Goal: Task Accomplishment & Management: Manage account settings

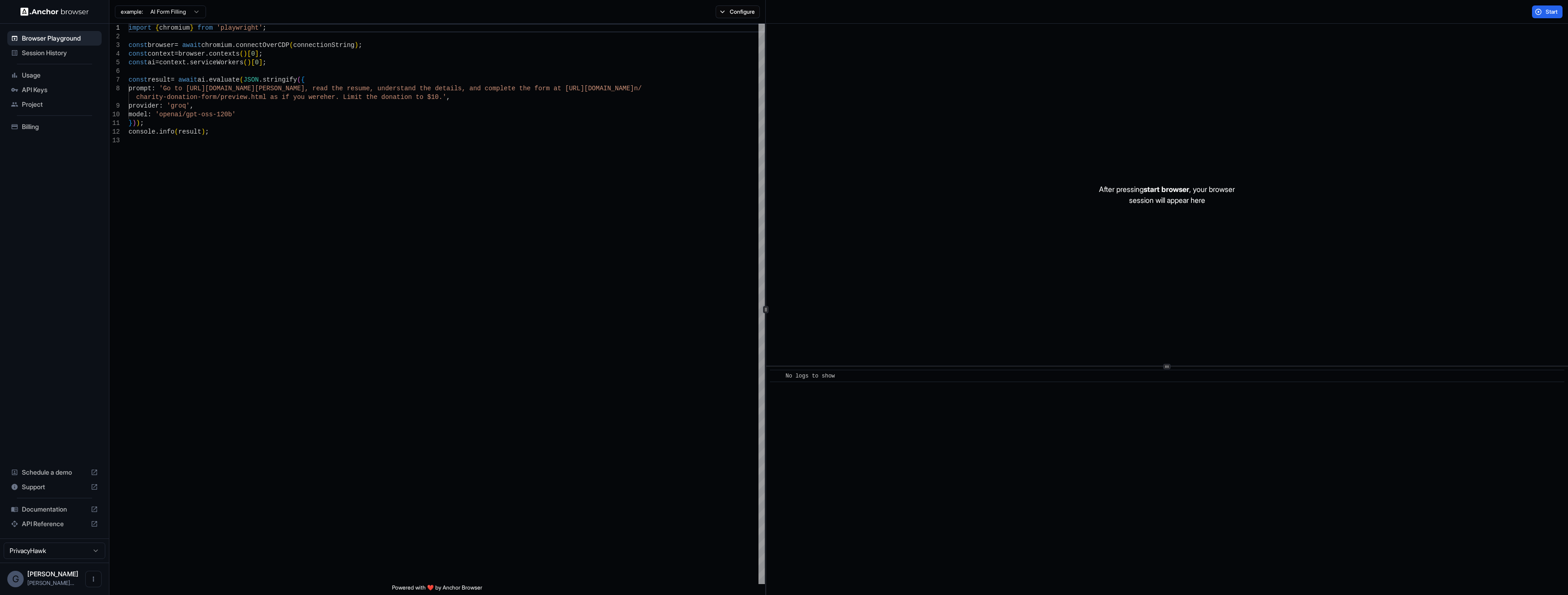
click at [57, 51] on span "Session History" at bounding box center [59, 52] width 76 height 9
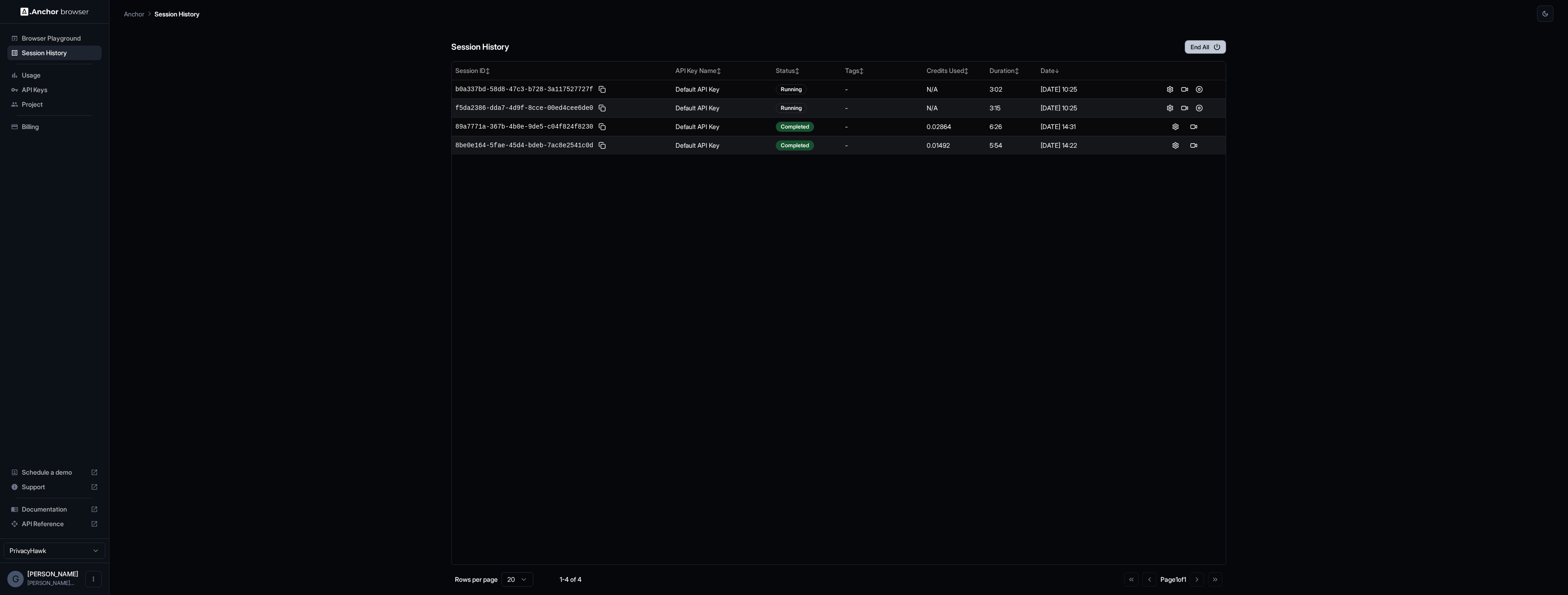
click at [1193, 45] on button "End All" at bounding box center [1206, 47] width 42 height 14
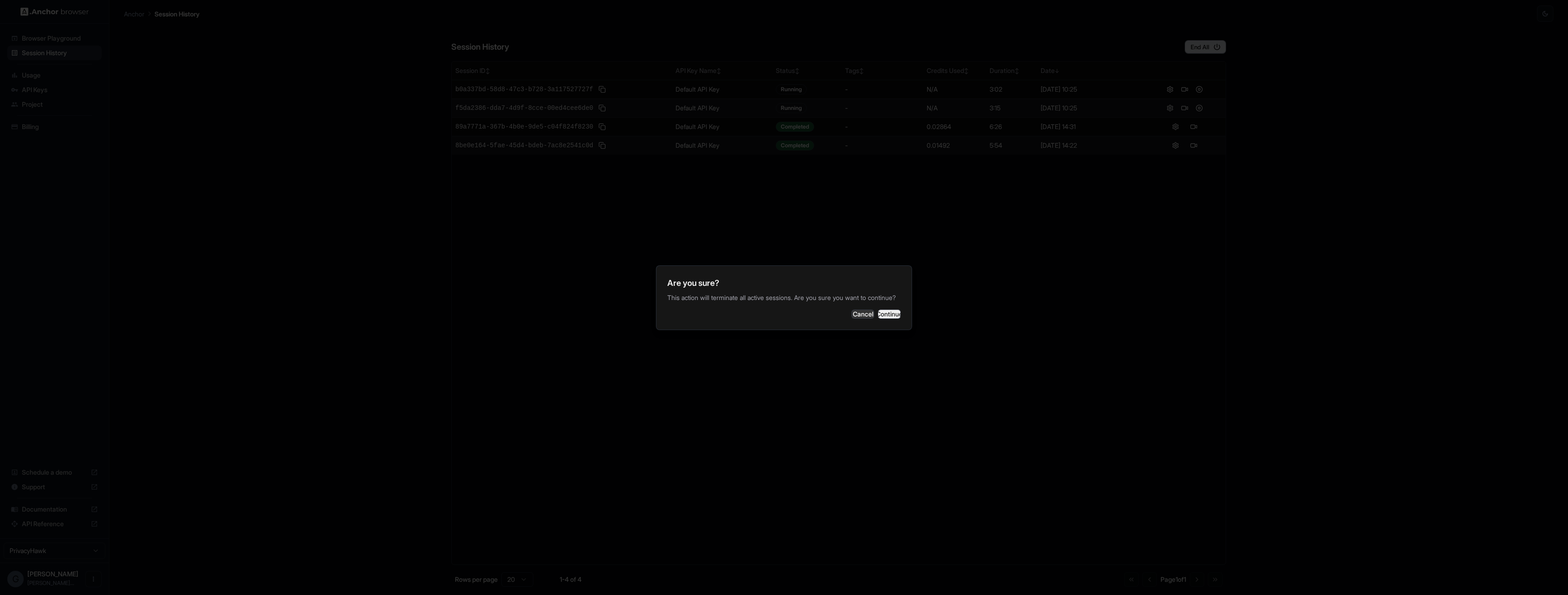
click at [885, 319] on button "Continue" at bounding box center [889, 314] width 23 height 9
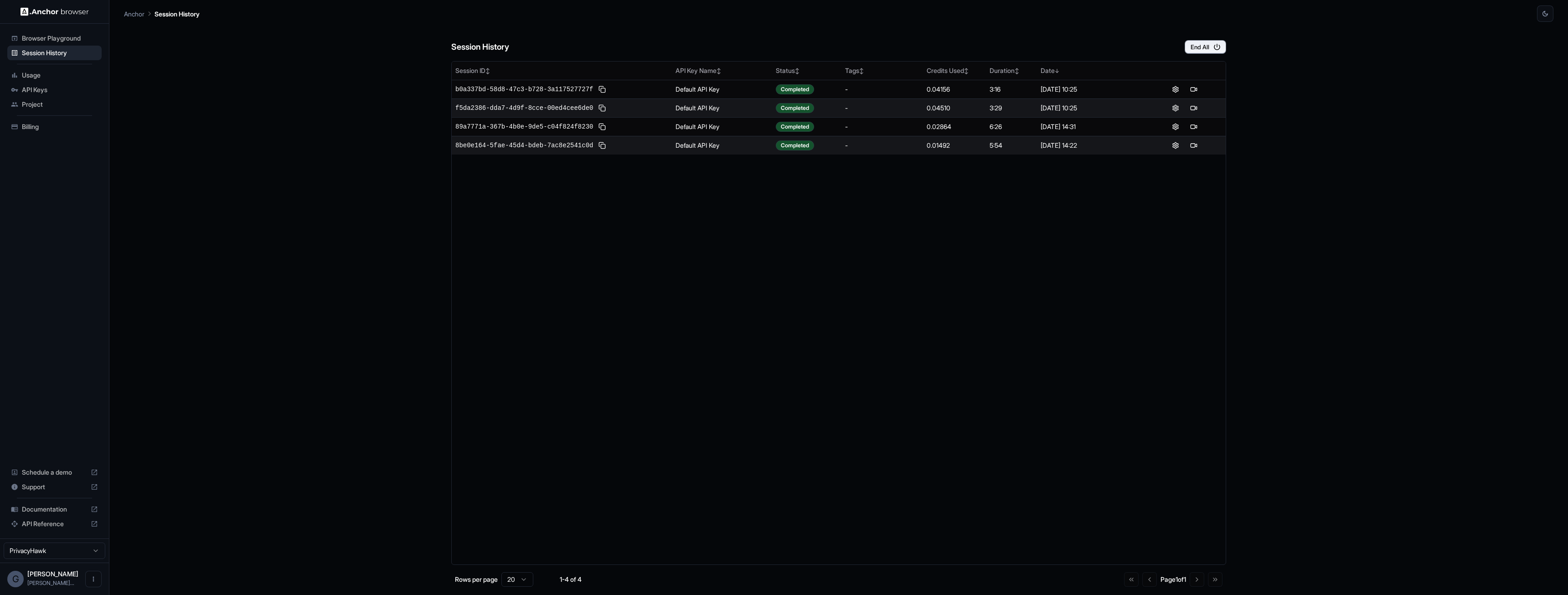
click at [1344, 174] on div "Session History End All Session ID ↕ API Key Name ↕ Status ↕ Tags ↕ Credits Use…" at bounding box center [838, 308] width 1429 height 573
click at [913, 227] on div "Session ID ↕ API Key Name ↕ Status ↕ Tags ↕ Credits Used ↕ Duration ↕ Date ↓ b0…" at bounding box center [839, 313] width 775 height 504
click at [1193, 127] on button at bounding box center [1193, 126] width 11 height 11
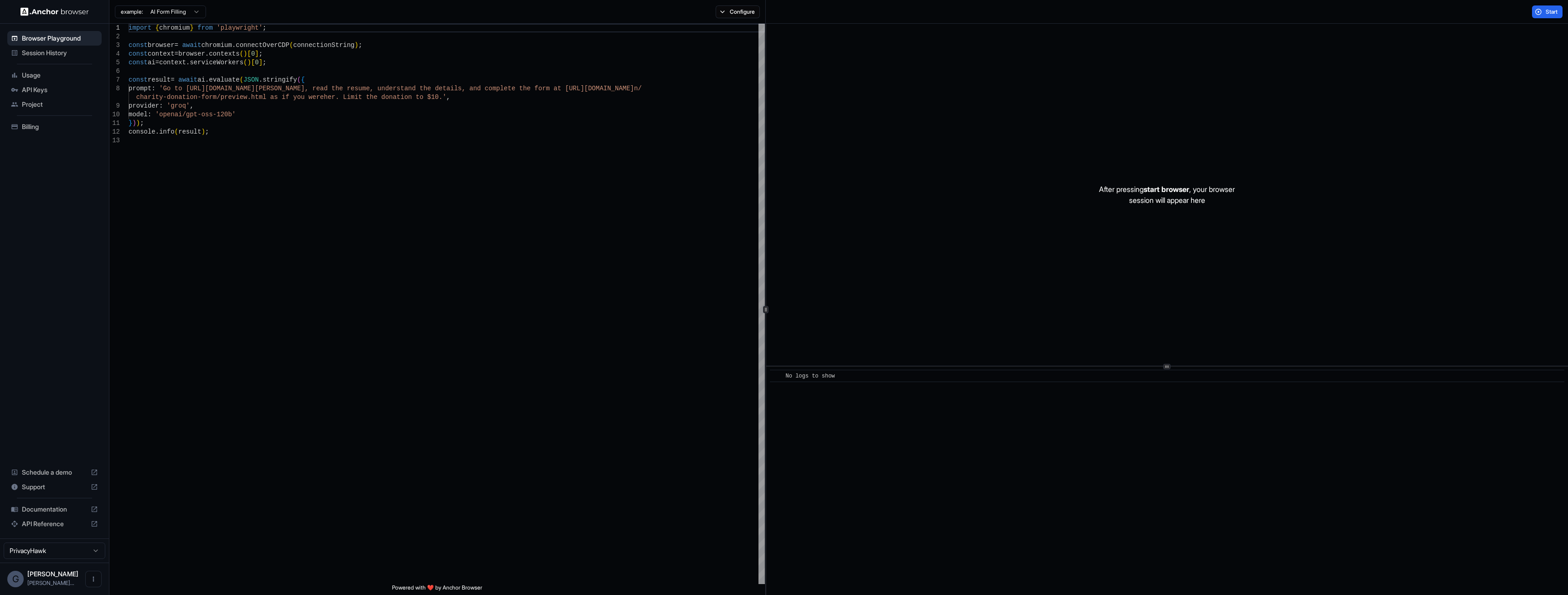
click at [62, 52] on span "Session History" at bounding box center [59, 52] width 76 height 9
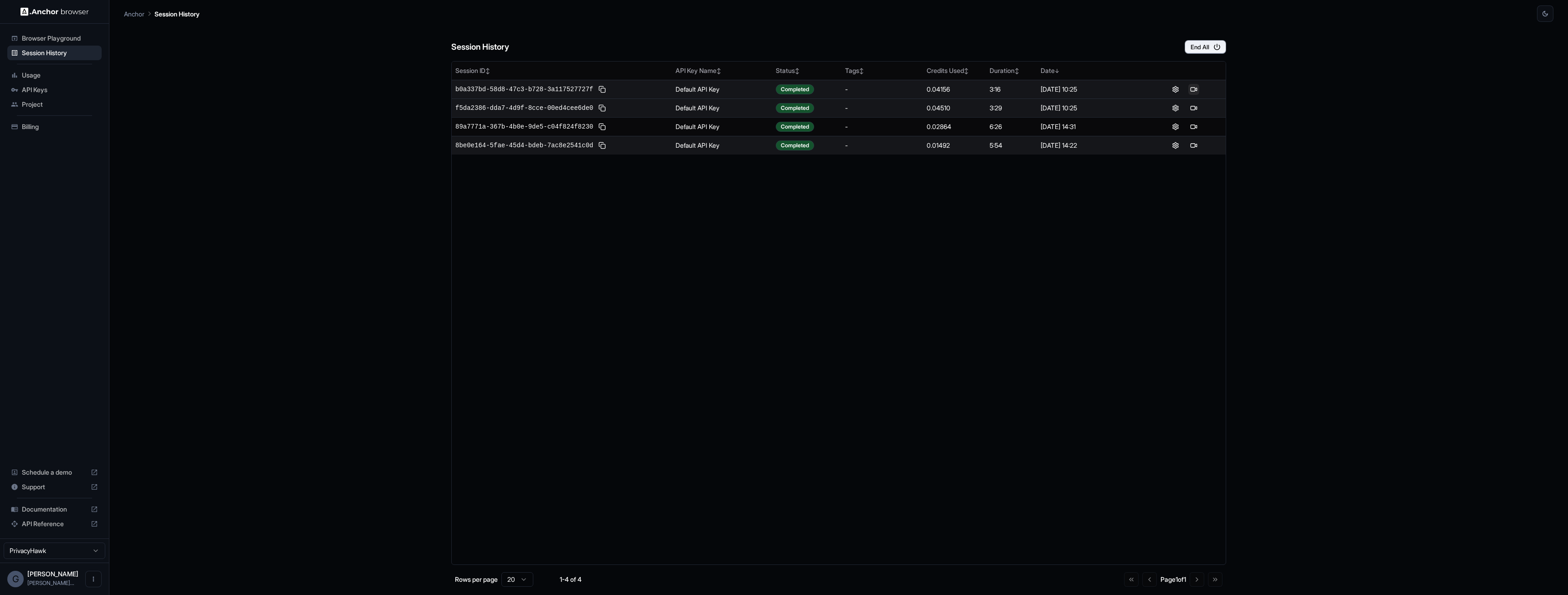
click at [1197, 86] on button at bounding box center [1193, 89] width 11 height 11
